Goal: Information Seeking & Learning: Check status

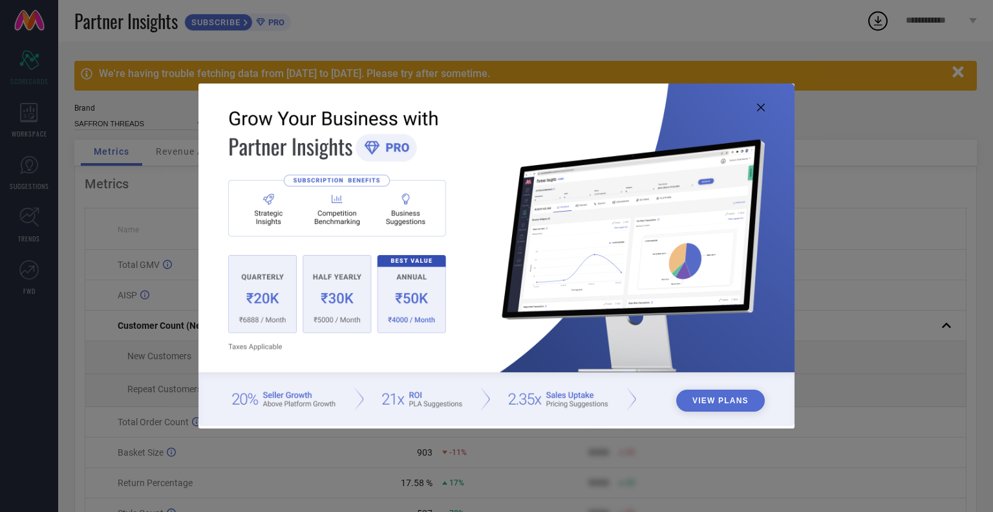
click at [762, 110] on icon at bounding box center [761, 107] width 8 height 8
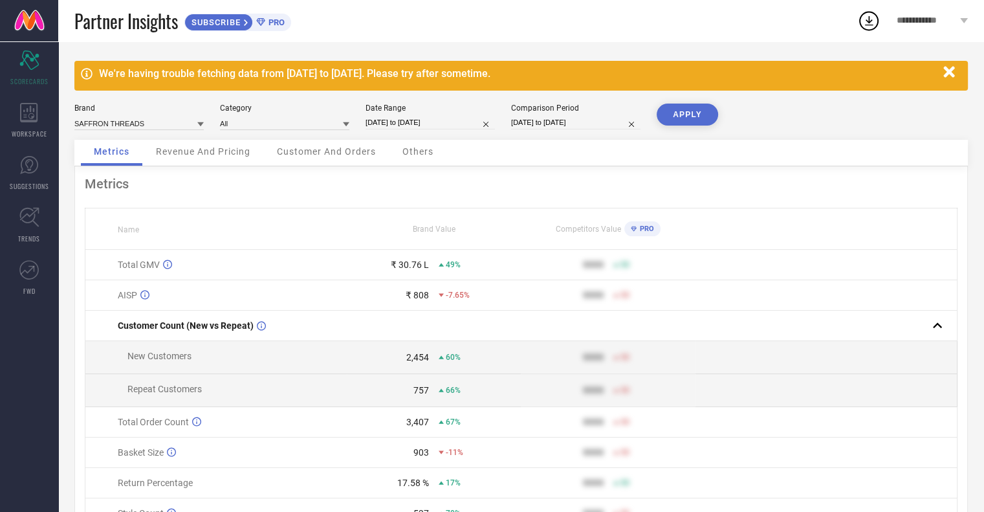
select select "6"
select select "2025"
select select "7"
select select "2025"
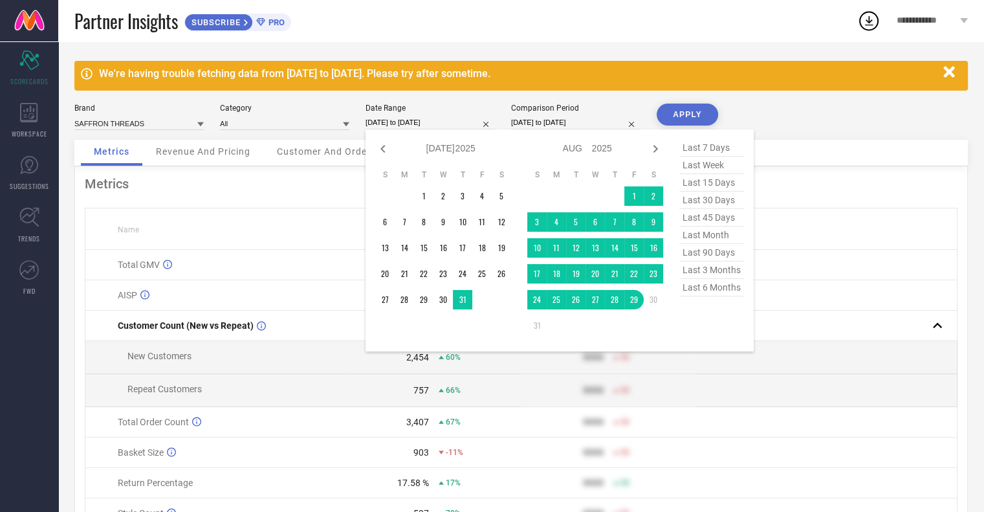
click at [440, 124] on input "[DATE] to [DATE]" at bounding box center [429, 123] width 129 height 14
click at [701, 240] on span "last month" at bounding box center [711, 234] width 65 height 17
type input "[DATE] to [DATE]"
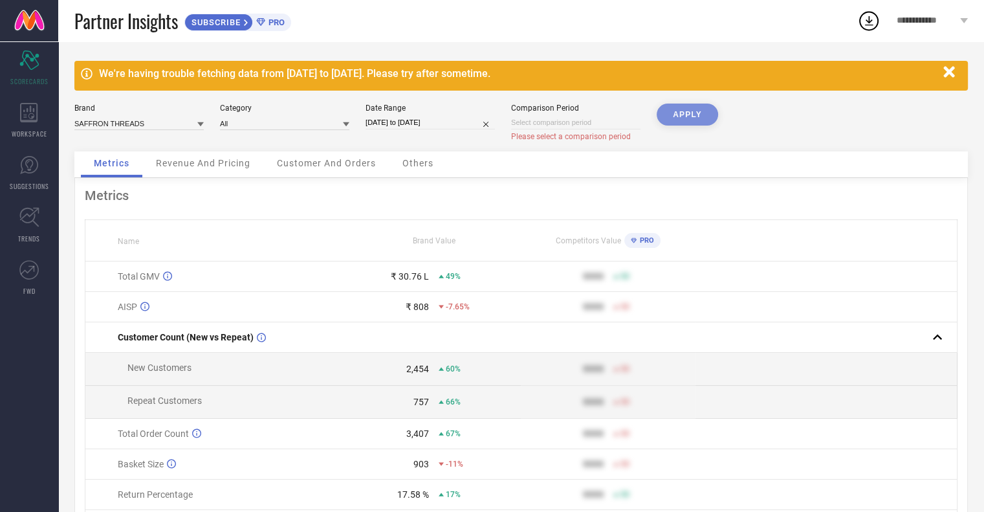
click at [700, 114] on div "APPLY" at bounding box center [686, 127] width 61 height 48
select select "8"
select select "2025"
select select "9"
select select "2025"
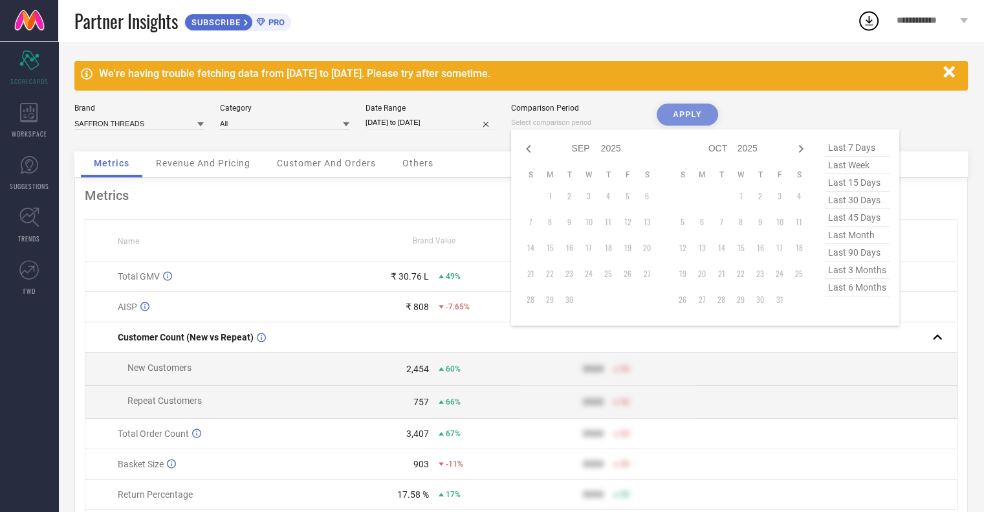
click at [592, 121] on input at bounding box center [575, 123] width 129 height 14
click at [533, 144] on icon at bounding box center [529, 149] width 16 height 16
select select "7"
select select "2025"
select select "8"
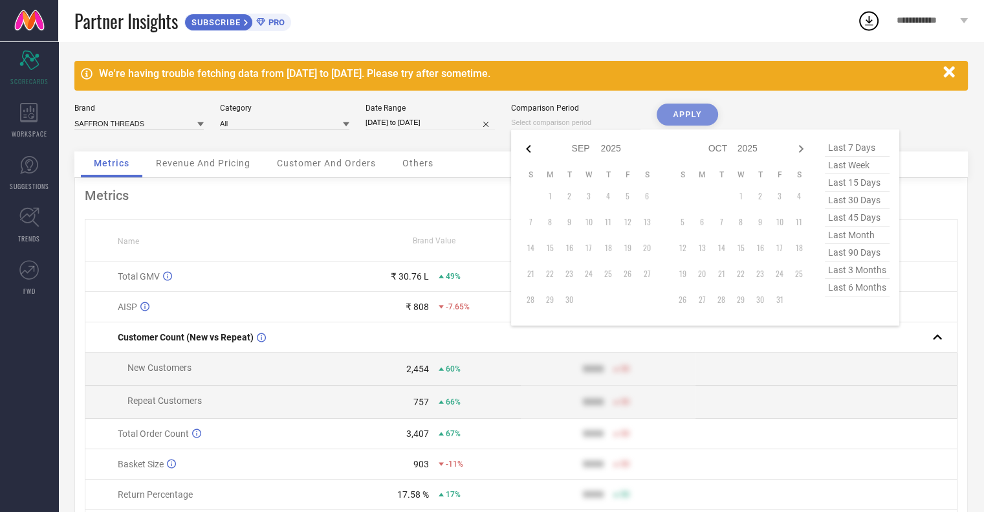
select select "2025"
click at [533, 144] on icon at bounding box center [529, 149] width 16 height 16
select select "6"
select select "2025"
select select "7"
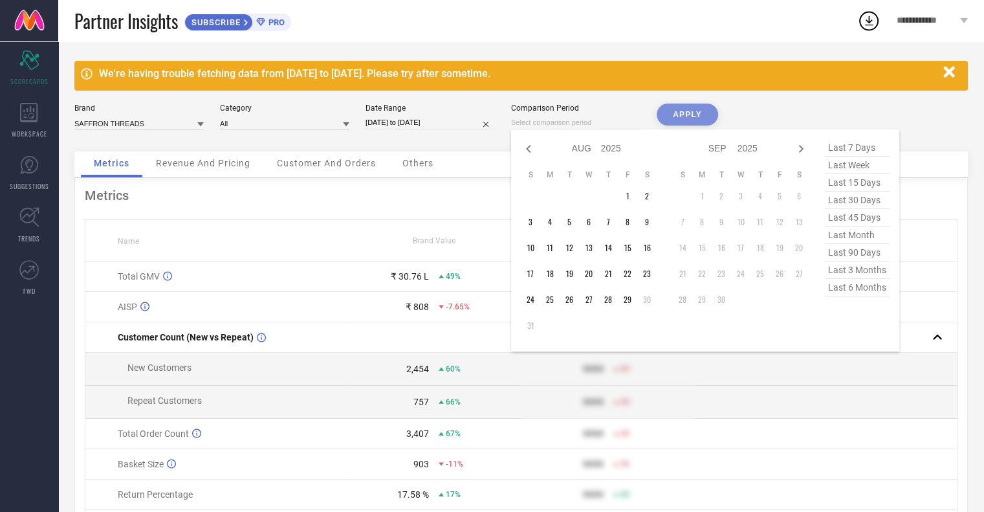
select select "2025"
drag, startPoint x: 576, startPoint y: 195, endPoint x: 598, endPoint y: 266, distance: 74.0
click at [576, 196] on td "1" at bounding box center [568, 195] width 19 height 19
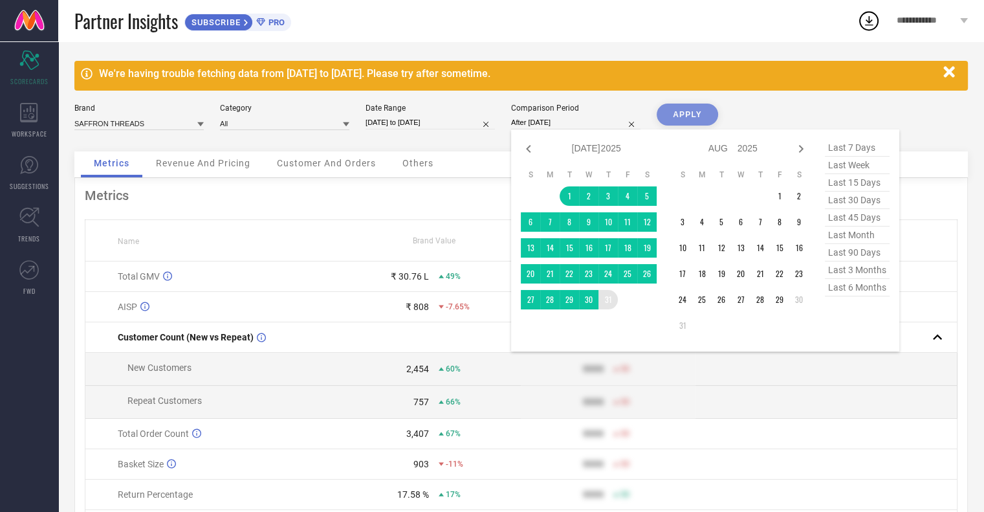
type input "[DATE] to [DATE]"
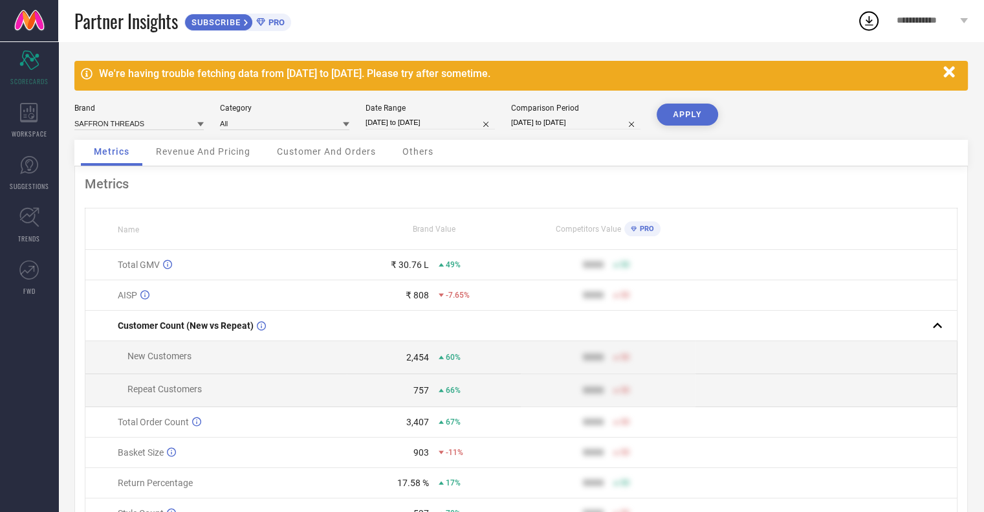
drag, startPoint x: 608, startPoint y: 305, endPoint x: 628, endPoint y: 248, distance: 60.3
click at [694, 118] on button "APPLY" at bounding box center [686, 114] width 61 height 22
click at [23, 175] on link "SUGGESTIONS" at bounding box center [29, 173] width 58 height 52
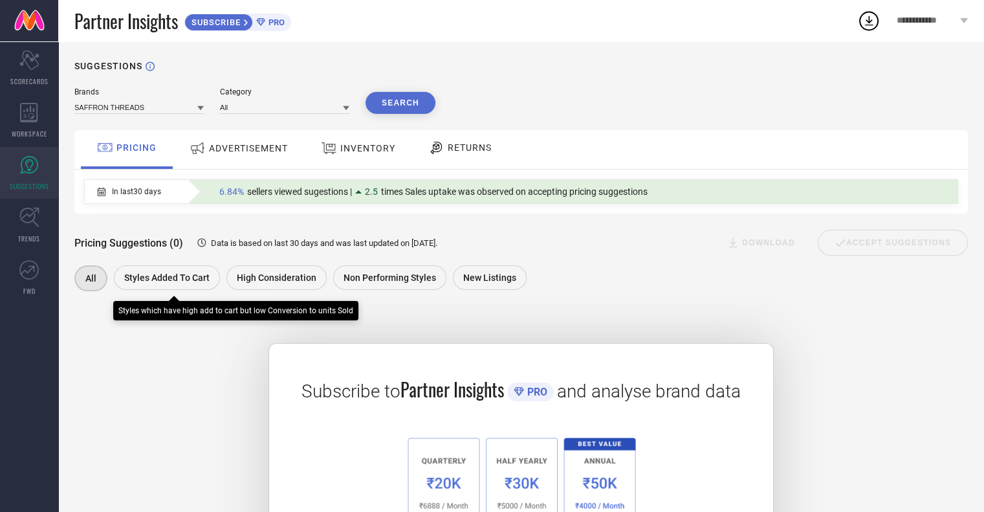
click at [146, 287] on div "Styles Added To Cart" at bounding box center [167, 277] width 106 height 25
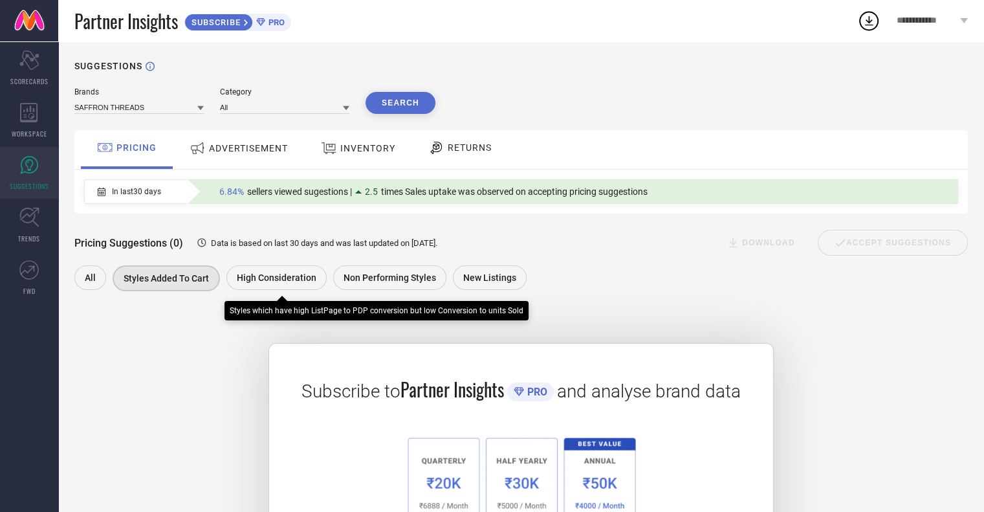
click at [294, 274] on span "High Consideration" at bounding box center [277, 277] width 80 height 10
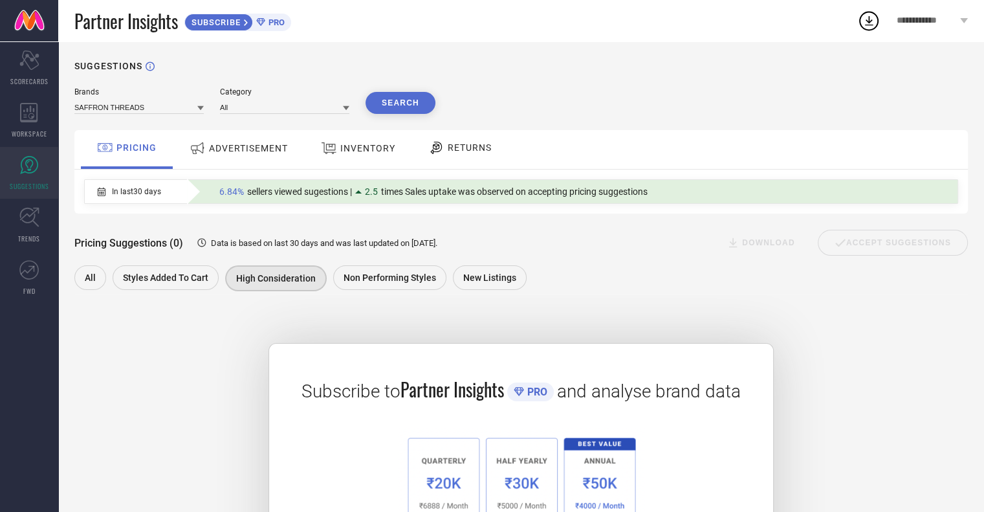
click at [225, 150] on span "ADVERTISEMENT" at bounding box center [248, 148] width 79 height 10
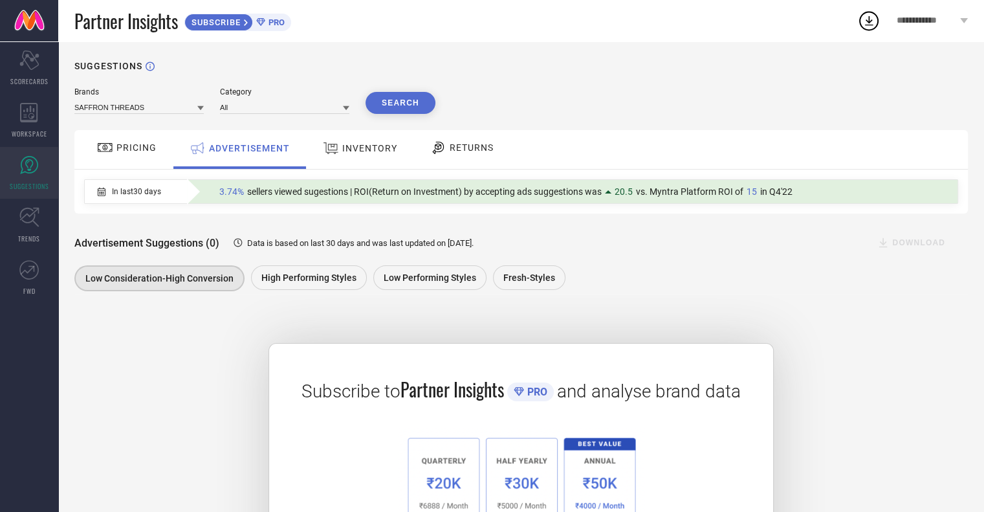
click at [349, 151] on span "INVENTORY" at bounding box center [369, 148] width 55 height 10
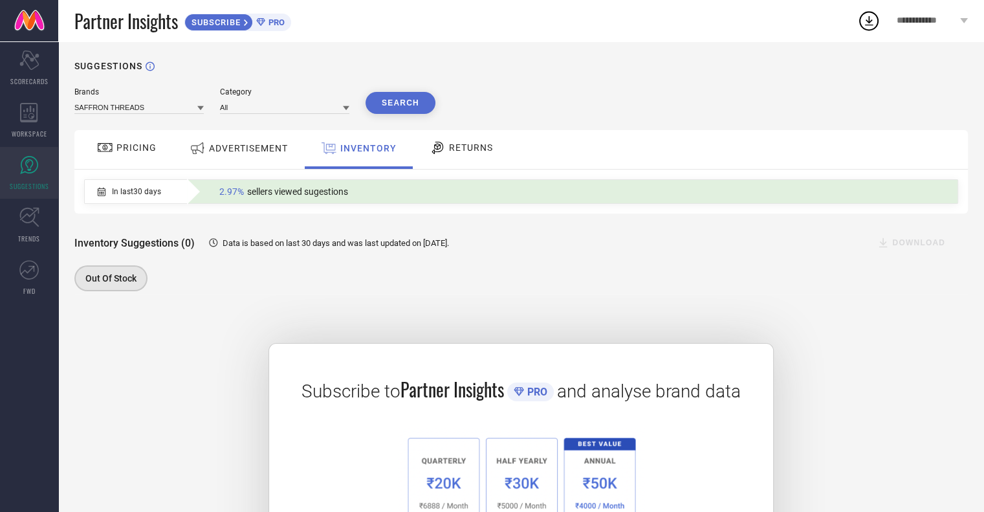
click at [486, 151] on span "RETURNS" at bounding box center [471, 147] width 44 height 10
